Goal: Transaction & Acquisition: Purchase product/service

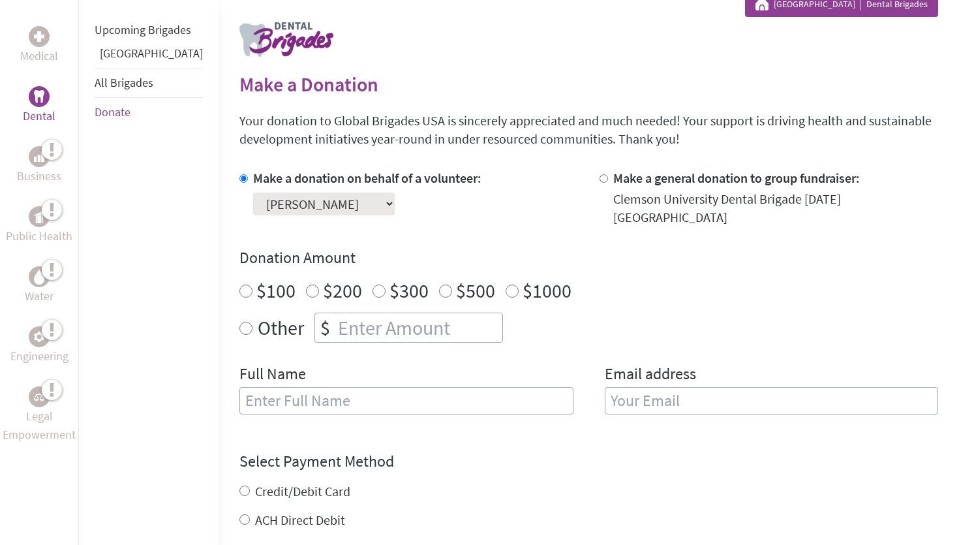
scroll to position [282, 0]
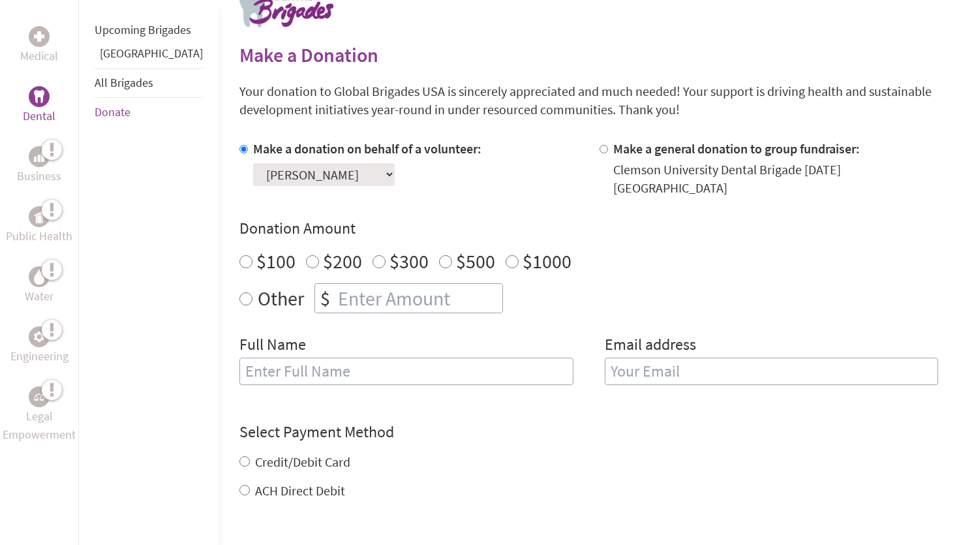
radio input "true"
click at [406, 289] on input "number" at bounding box center [418, 298] width 167 height 29
type input "1500"
click at [536, 293] on div "Other $ 1500" at bounding box center [588, 298] width 698 height 30
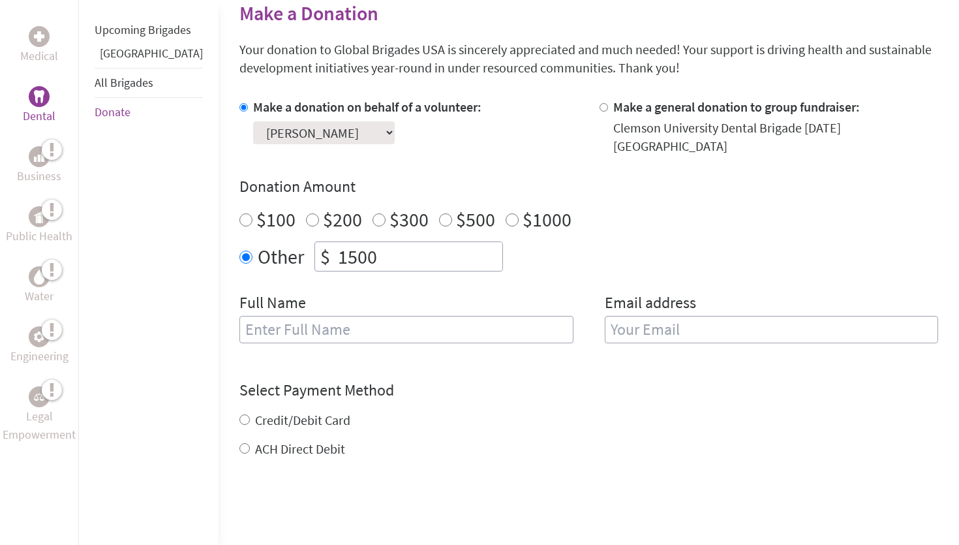
scroll to position [338, 0]
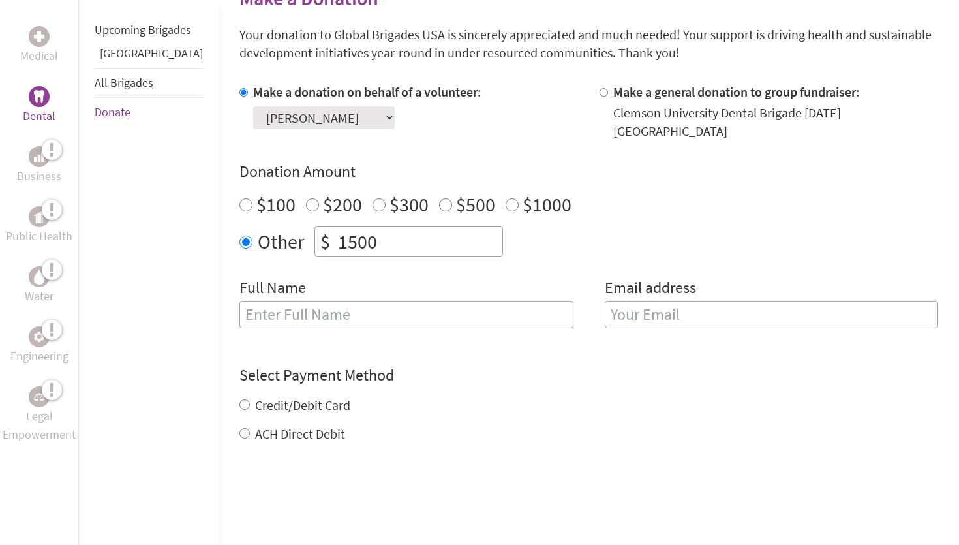
click at [382, 304] on input "text" at bounding box center [406, 314] width 334 height 27
type input "[PERSON_NAME]"
type input "W"
click at [430, 308] on input "[PERSON_NAME]" at bounding box center [406, 314] width 334 height 27
type input "[PERSON_NAME]"
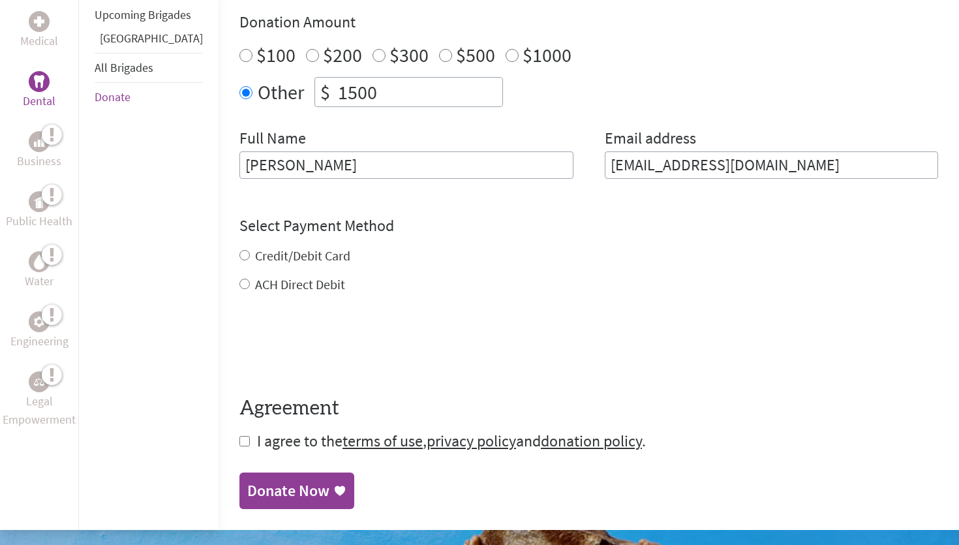
scroll to position [488, 0]
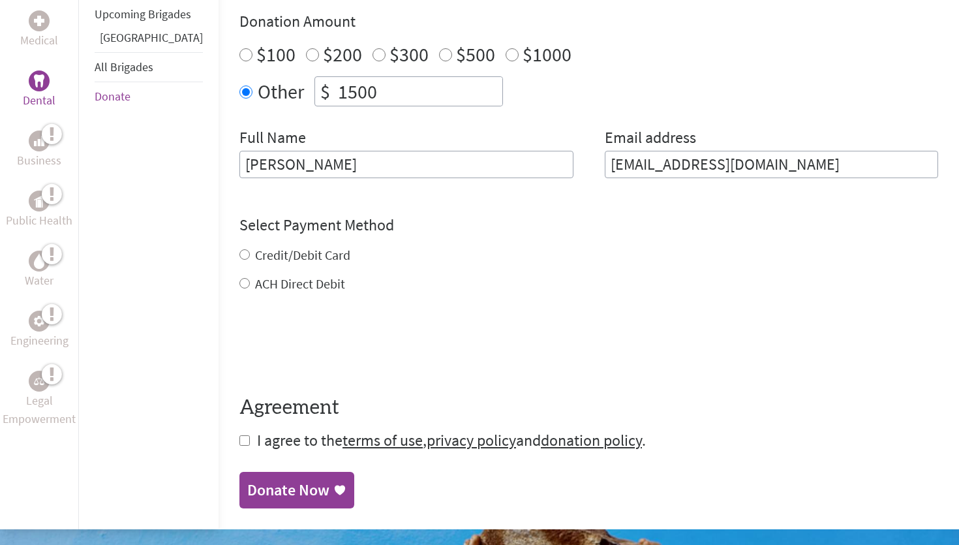
type input "[EMAIL_ADDRESS][DOMAIN_NAME]"
click at [239, 246] on div "Credit/Debit Card ACH Direct Debit" at bounding box center [588, 269] width 698 height 47
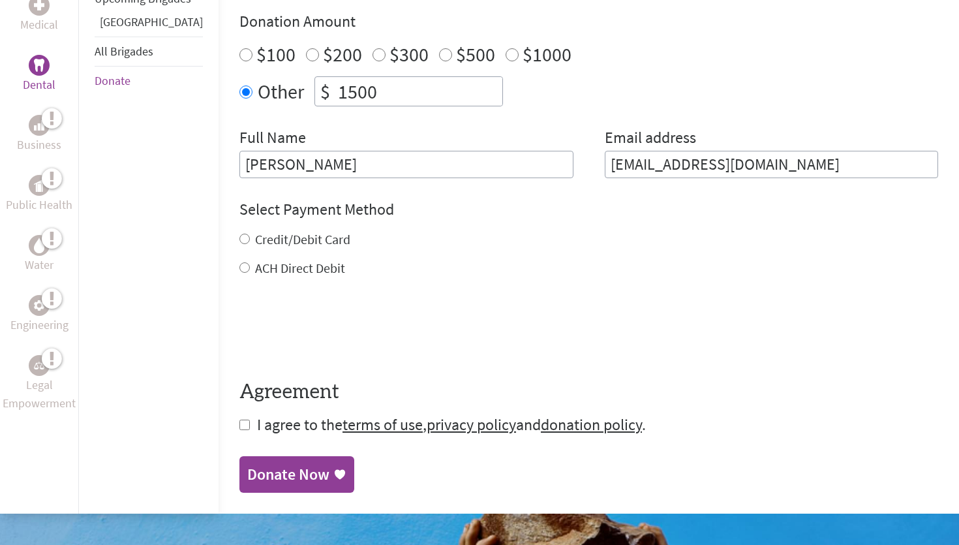
click at [239, 233] on input "Credit/Debit Card" at bounding box center [244, 238] width 10 height 10
radio input "true"
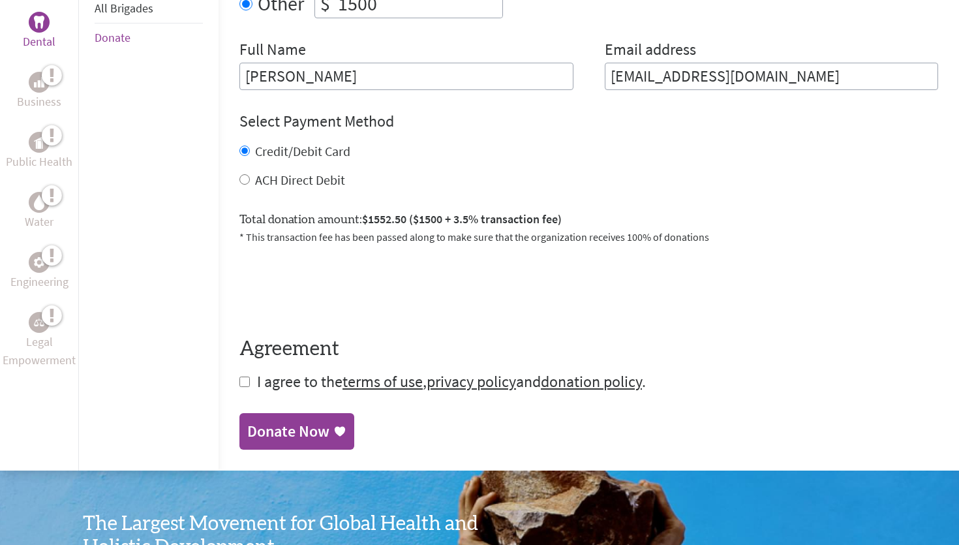
scroll to position [577, 0]
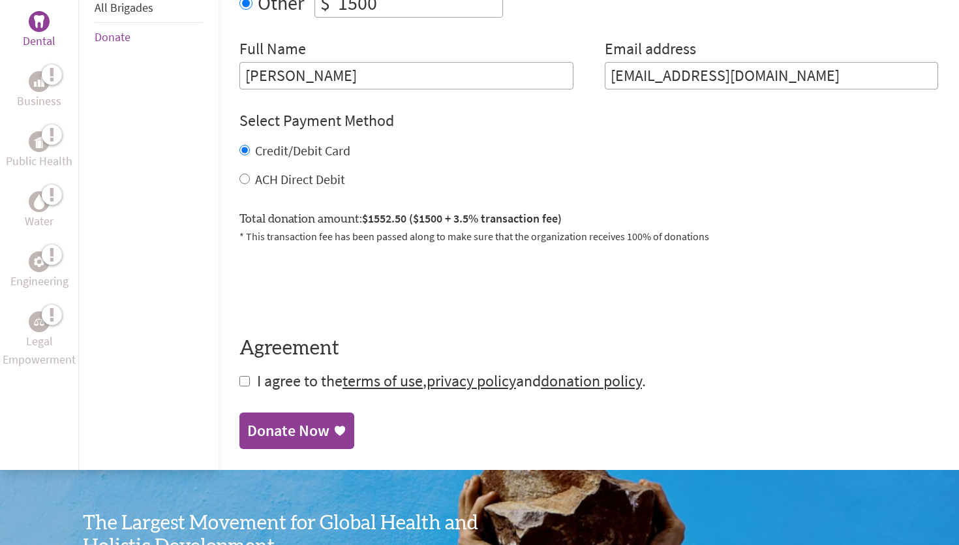
click at [239, 376] on input "checkbox" at bounding box center [244, 381] width 10 height 10
checkbox input "true"
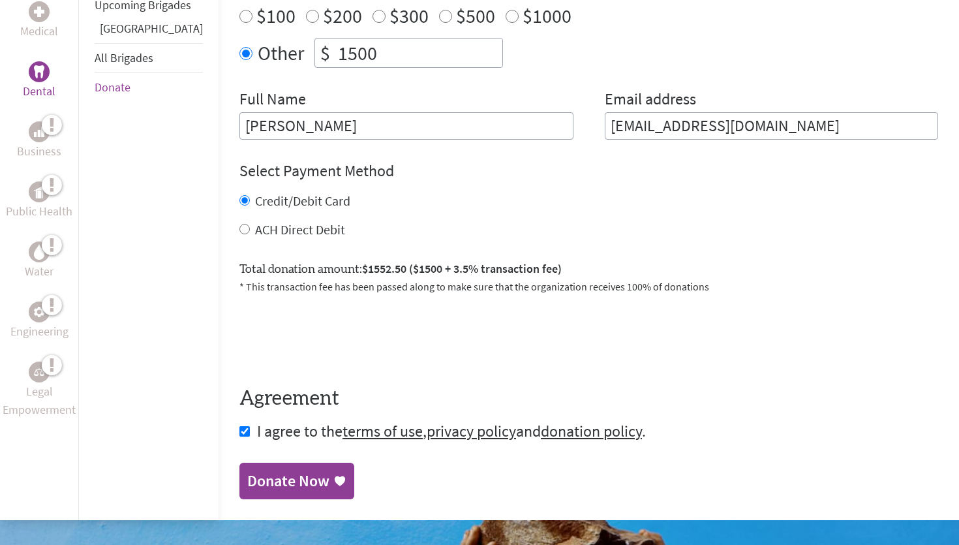
scroll to position [547, 0]
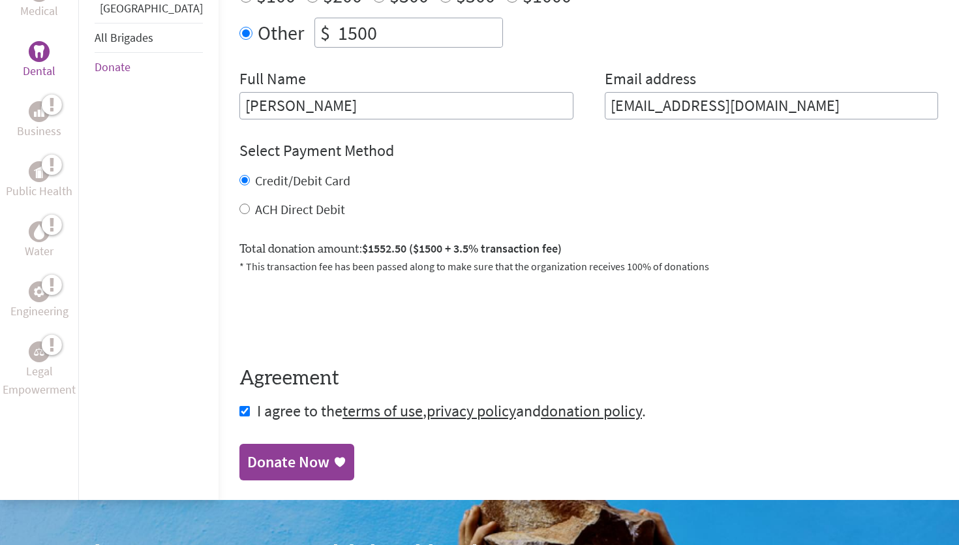
click at [273, 451] on div "Donate Now" at bounding box center [288, 461] width 82 height 21
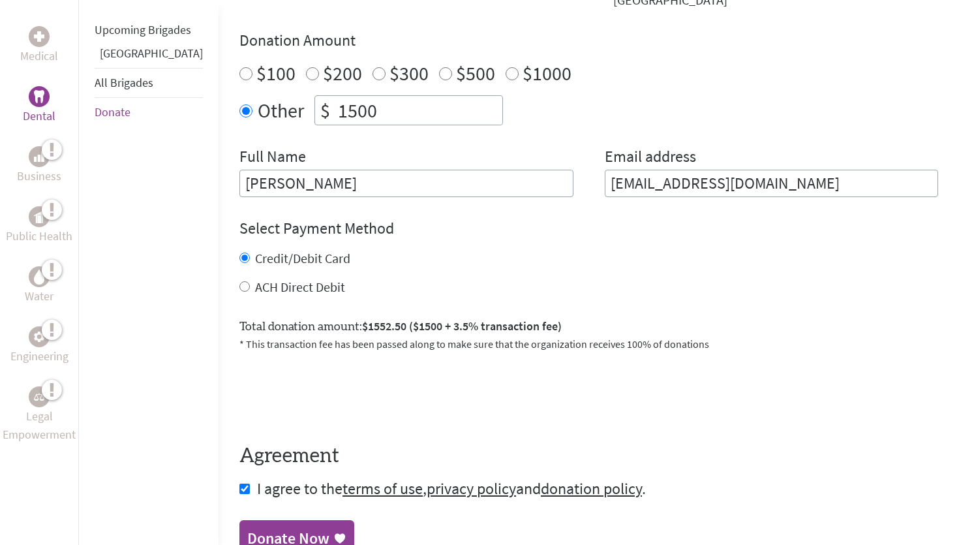
scroll to position [526, 0]
